Goal: Information Seeking & Learning: Learn about a topic

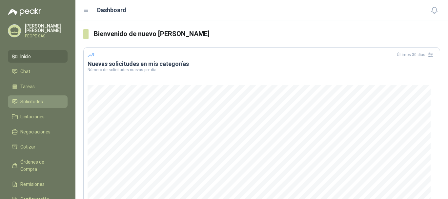
click at [36, 101] on span "Solicitudes" at bounding box center [31, 101] width 23 height 7
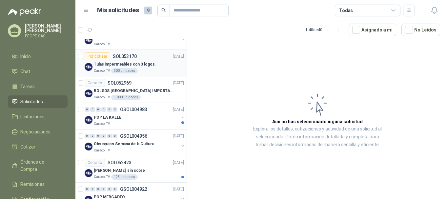
scroll to position [131, 0]
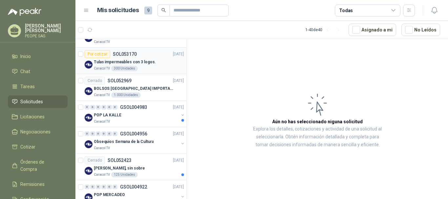
click at [108, 60] on p "Tulas impermeables con 3 logos." at bounding box center [125, 62] width 62 height 6
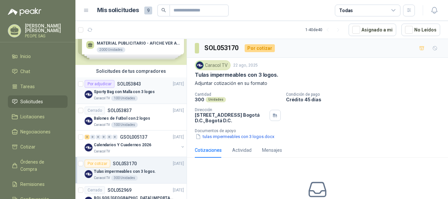
scroll to position [33, 0]
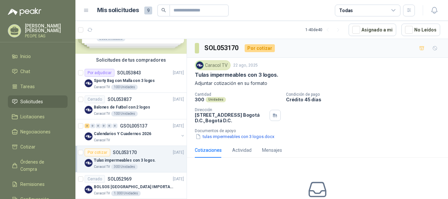
click at [119, 158] on p "Tulas impermeables con 3 logos." at bounding box center [125, 161] width 62 height 6
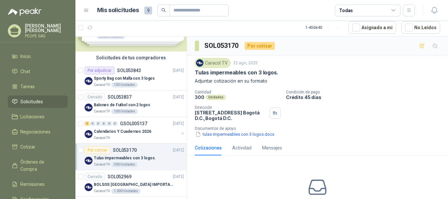
scroll to position [0, 0]
